Goal: Find specific page/section: Find specific page/section

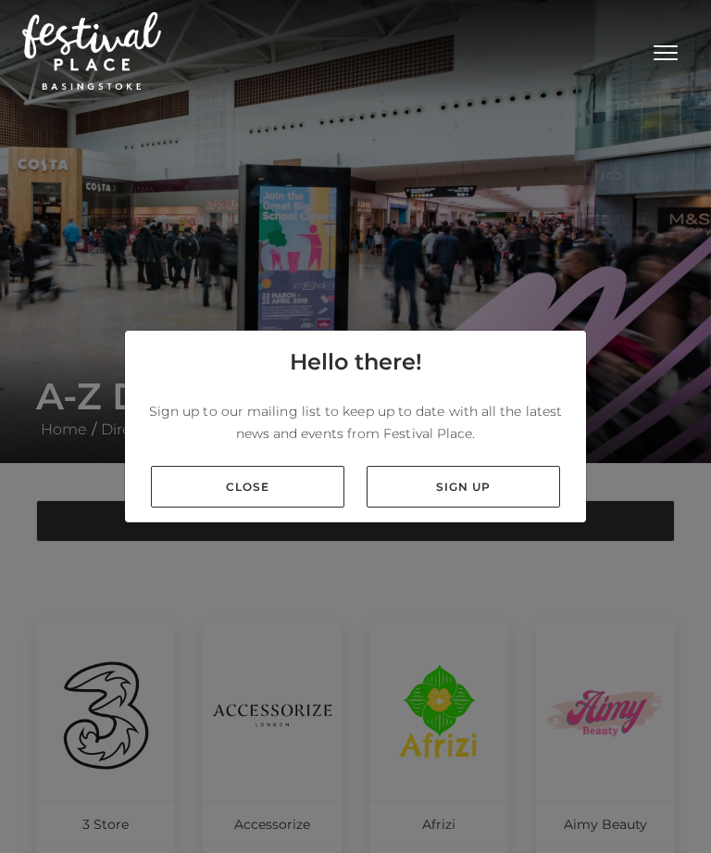
click at [271, 507] on link "Close" at bounding box center [248, 487] width 194 height 42
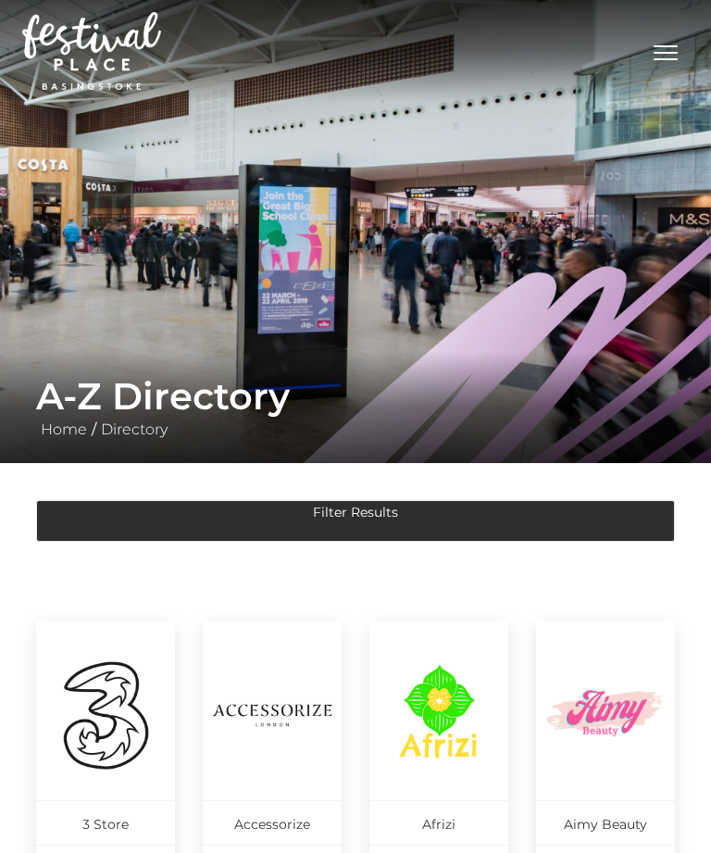
click at [393, 514] on button "Filter Results" at bounding box center [355, 521] width 639 height 42
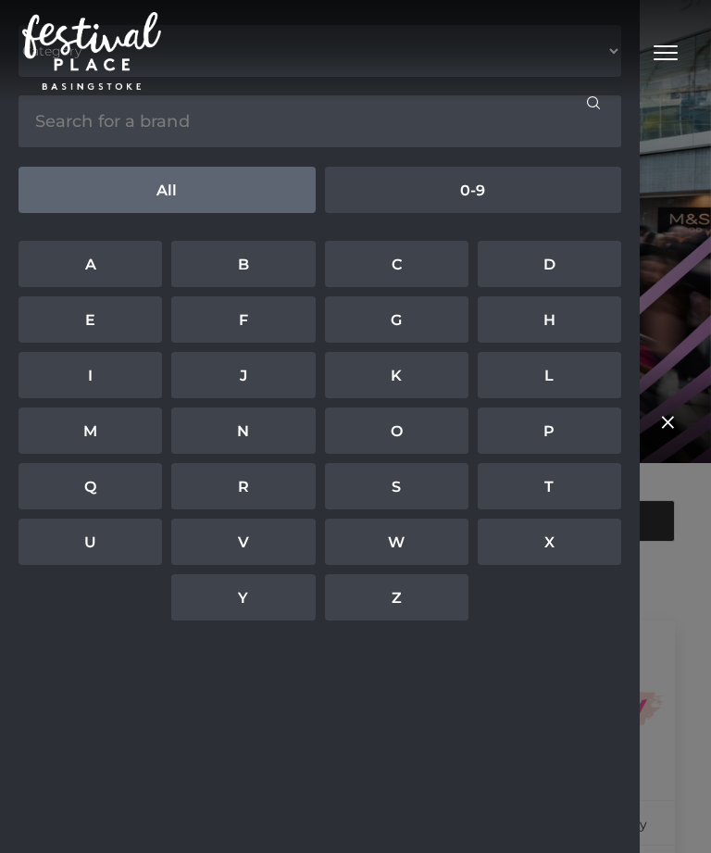
click at [404, 485] on link "S" at bounding box center [397, 486] width 144 height 46
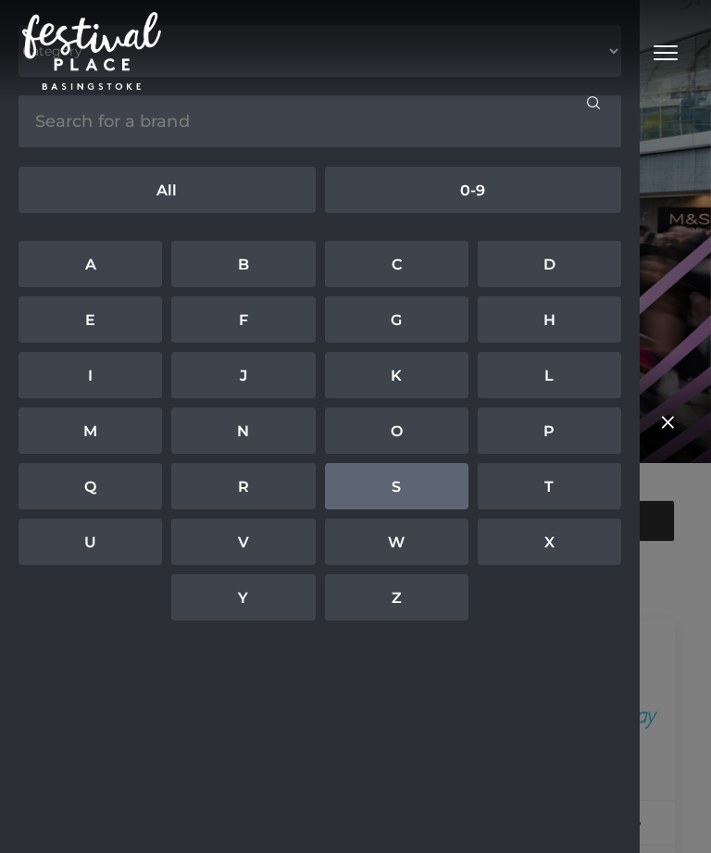
click at [293, 126] on input "text" at bounding box center [320, 121] width 603 height 52
click at [382, 479] on link "S" at bounding box center [397, 486] width 144 height 46
click at [200, 127] on input "text" at bounding box center [320, 121] width 603 height 52
type input "Sketchers"
click at [595, 121] on button "Search" at bounding box center [595, 121] width 52 height 52
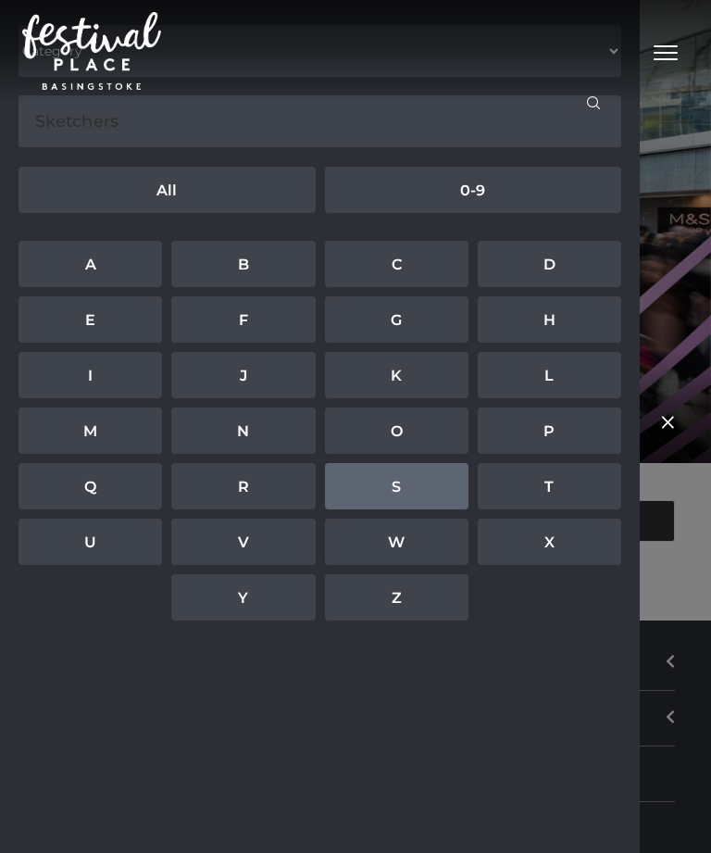
click at [591, 106] on div "submit" at bounding box center [593, 102] width 13 height 14
click at [388, 48] on div "Toggle navigation .st5{fill:none;stroke:#FFFFFF;stroke-width:2.29;stroke-miterl…" at bounding box center [355, 50] width 667 height 87
click at [669, 51] on button "Toggle navigation" at bounding box center [666, 50] width 46 height 27
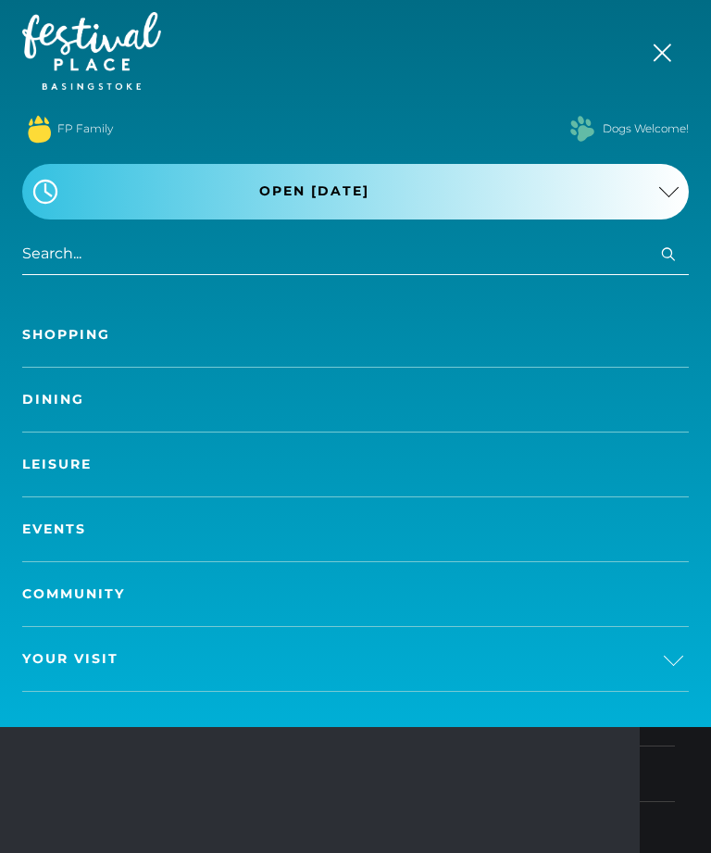
click at [86, 338] on link "Shopping" at bounding box center [355, 335] width 667 height 64
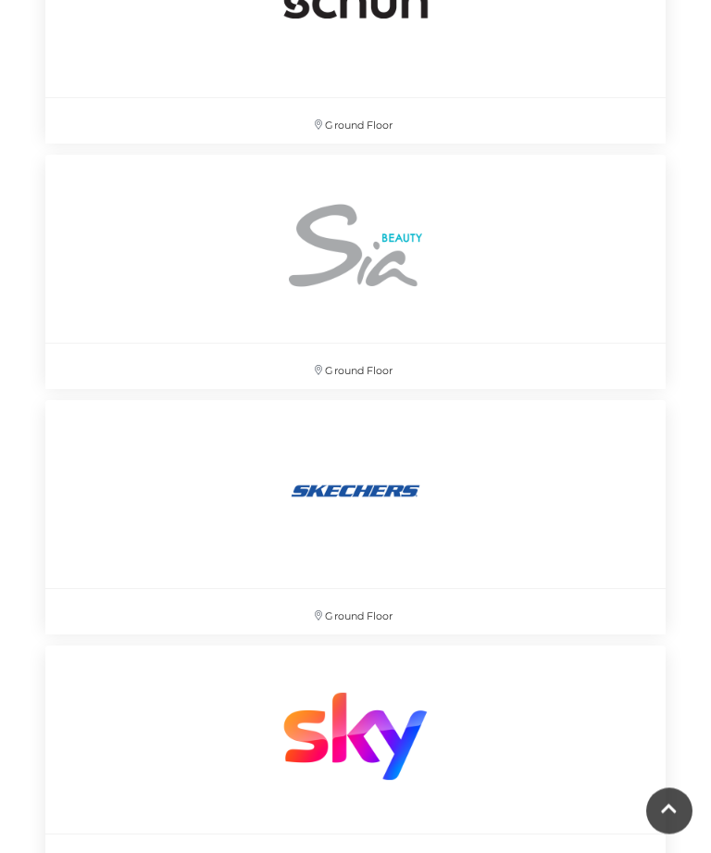
scroll to position [20487, 0]
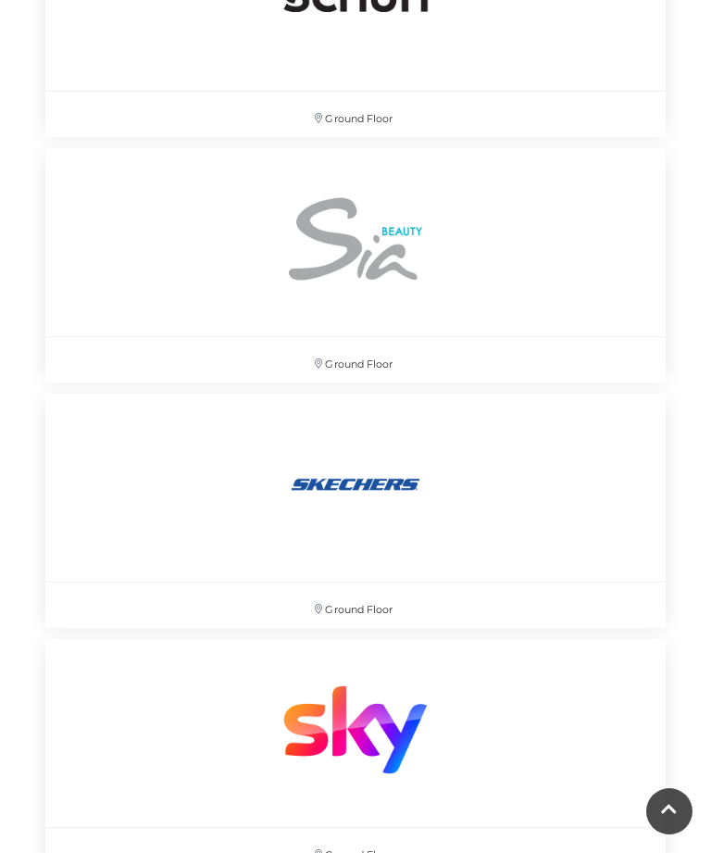
click at [379, 488] on img at bounding box center [355, 484] width 194 height 194
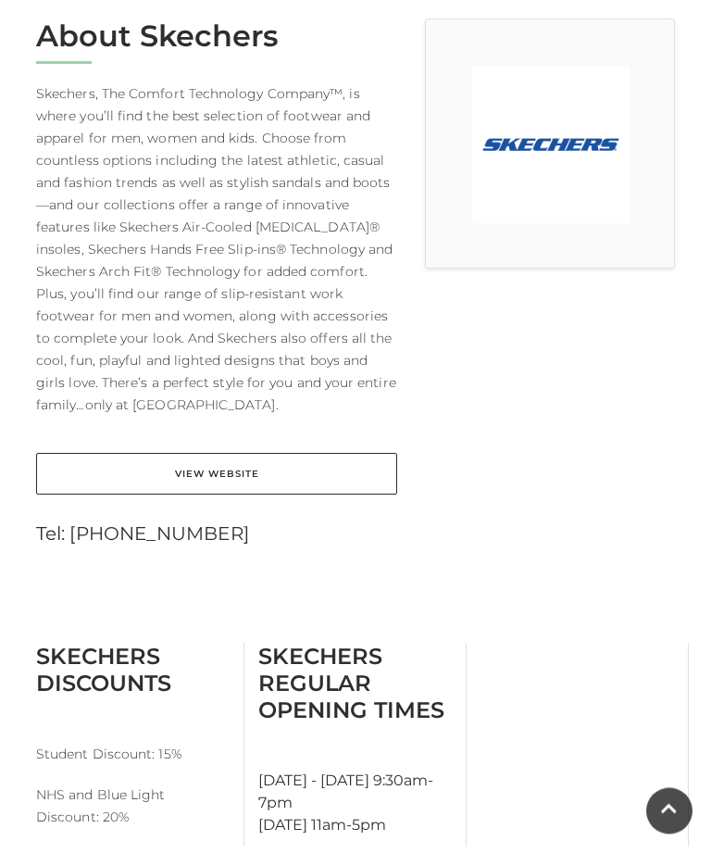
scroll to position [507, 0]
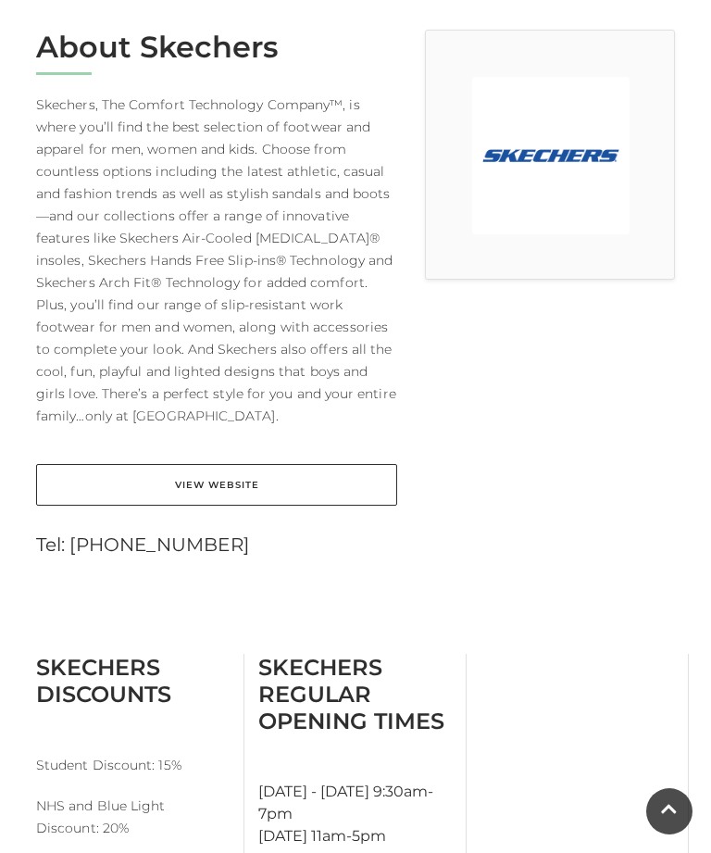
click at [229, 480] on link "View Website" at bounding box center [216, 485] width 361 height 42
